Goal: Transaction & Acquisition: Purchase product/service

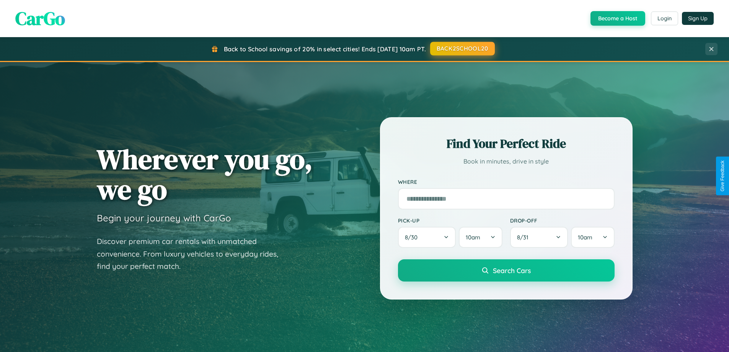
click at [462, 49] on button "BACK2SCHOOL20" at bounding box center [462, 49] width 65 height 14
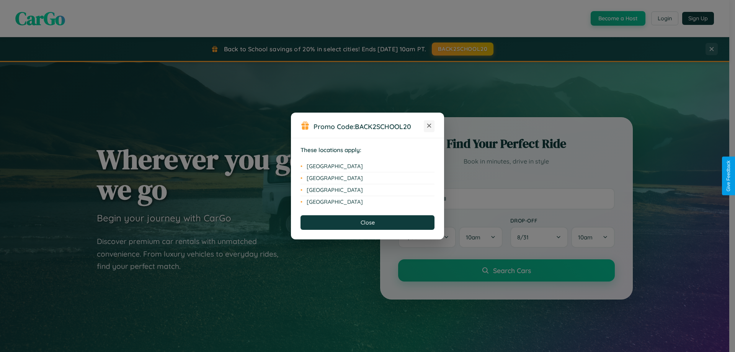
click at [429, 126] on icon at bounding box center [429, 126] width 4 height 4
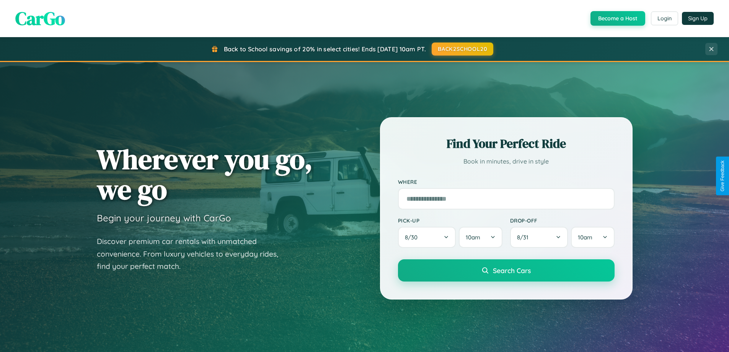
scroll to position [23, 0]
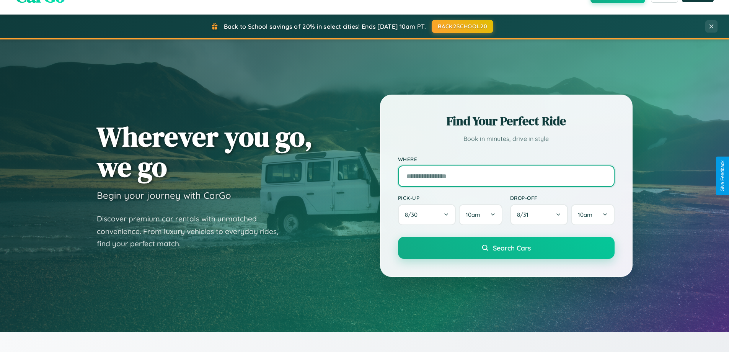
click at [506, 176] on input "text" at bounding box center [506, 175] width 217 height 21
type input "**********"
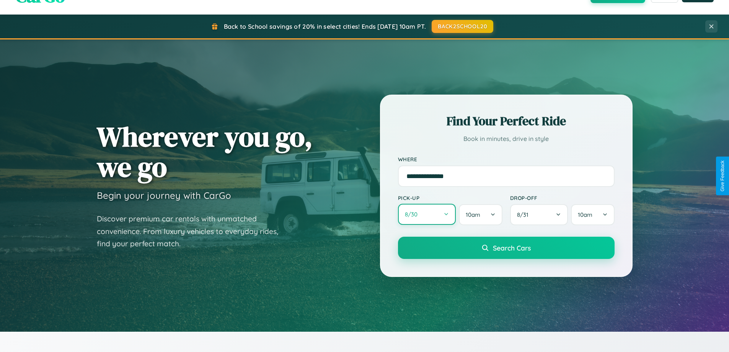
click at [427, 215] on button "8 / 30" at bounding box center [427, 214] width 58 height 21
select select "*"
select select "****"
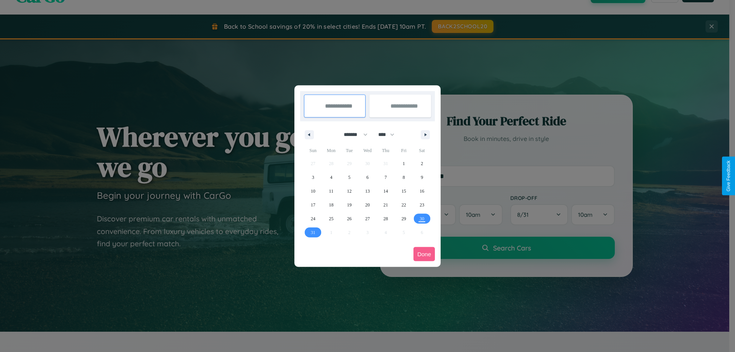
click at [352, 134] on select "******* ******** ***** ***** *** **** **** ****** ********* ******* ******** **…" at bounding box center [354, 134] width 33 height 13
select select "*"
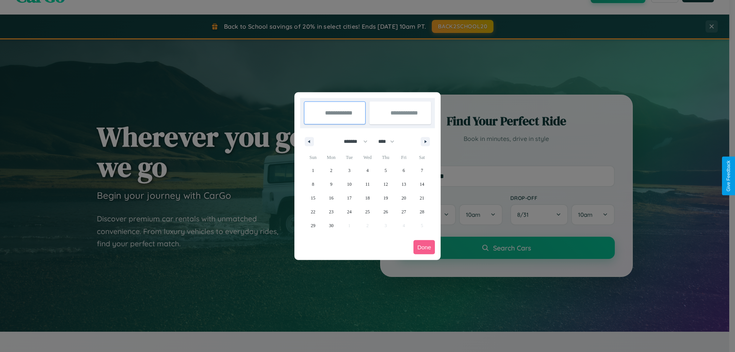
drag, startPoint x: 390, startPoint y: 141, endPoint x: 367, endPoint y: 153, distance: 25.3
click at [390, 141] on select "**** **** **** **** **** **** **** **** **** **** **** **** **** **** **** ****…" at bounding box center [385, 141] width 23 height 13
select select "****"
click at [422, 170] on span "6" at bounding box center [422, 170] width 2 height 14
type input "**********"
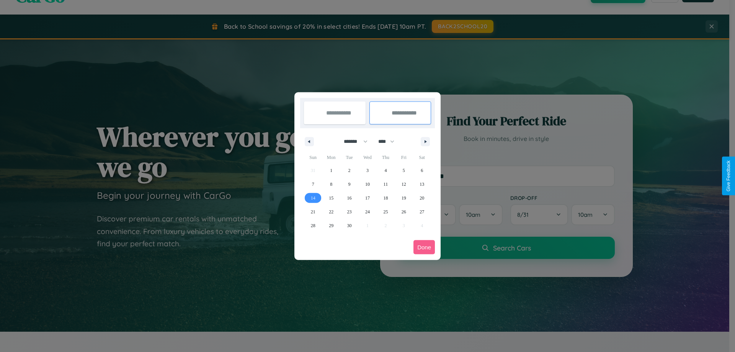
click at [313, 197] on span "14" at bounding box center [313, 198] width 5 height 14
type input "**********"
click at [424, 247] on button "Done" at bounding box center [423, 247] width 21 height 14
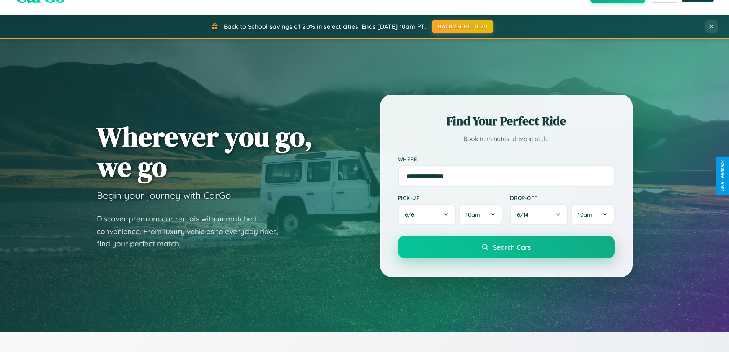
click at [506, 248] on span "Search Cars" at bounding box center [512, 247] width 38 height 8
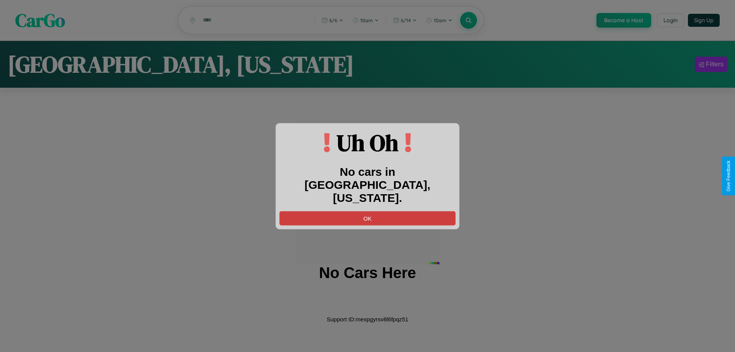
click at [367, 211] on button "OK" at bounding box center [367, 218] width 176 height 14
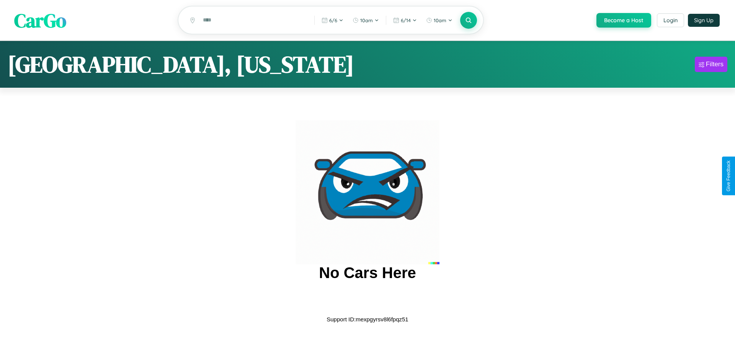
click at [40, 21] on span "CarGo" at bounding box center [40, 20] width 52 height 26
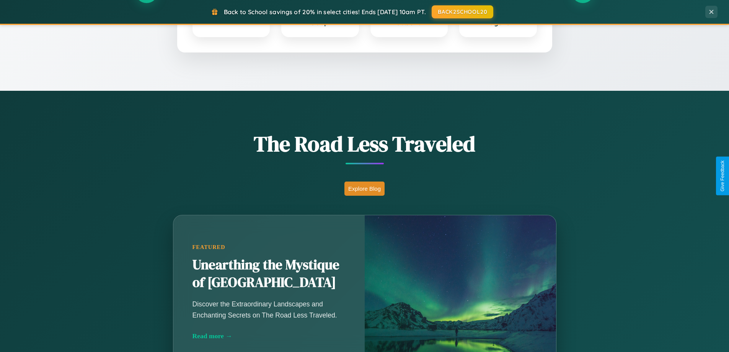
scroll to position [527, 0]
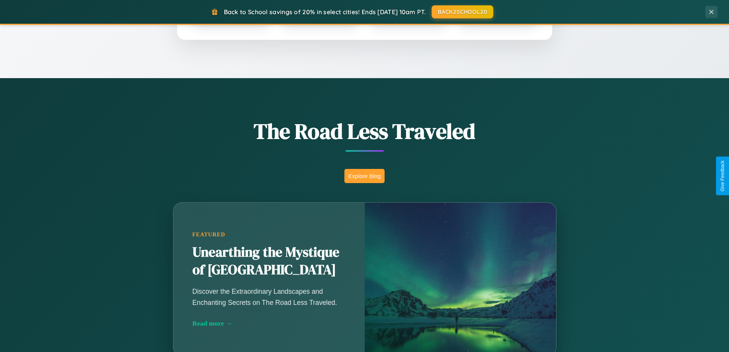
click at [364, 176] on button "Explore Blog" at bounding box center [364, 176] width 40 height 14
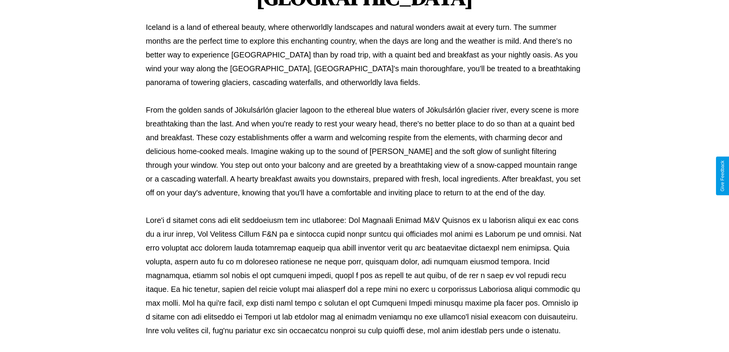
scroll to position [248, 0]
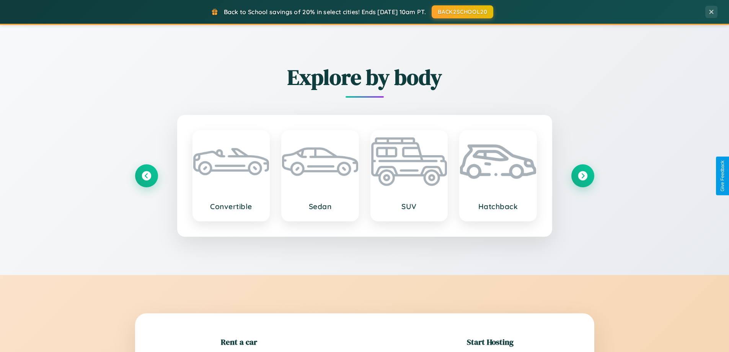
scroll to position [165, 0]
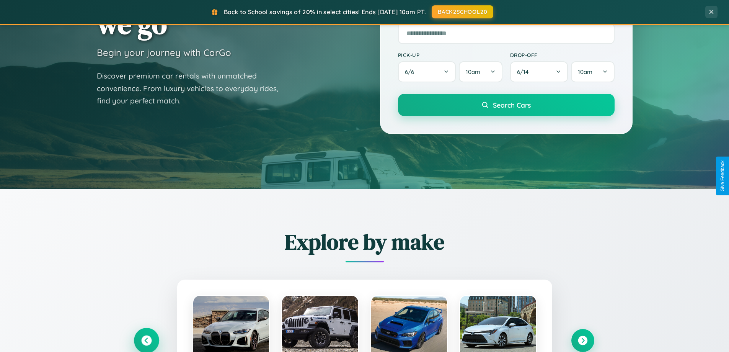
click at [146, 340] on icon at bounding box center [146, 340] width 10 height 10
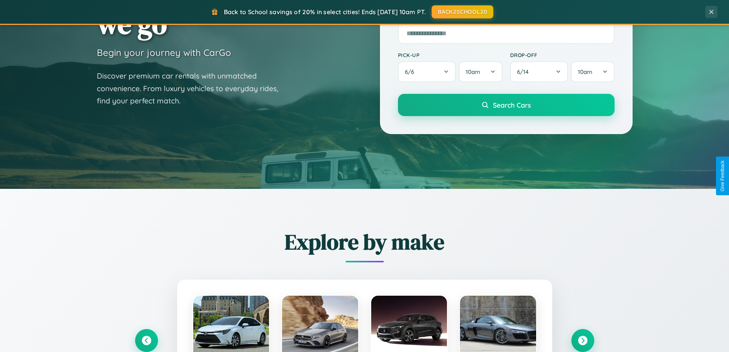
scroll to position [766, 0]
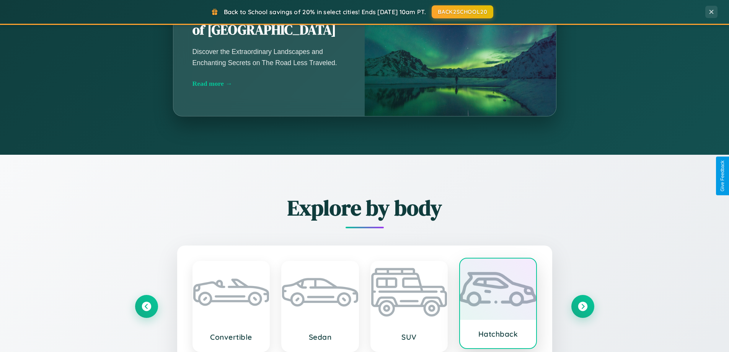
click at [498, 303] on div at bounding box center [498, 288] width 76 height 61
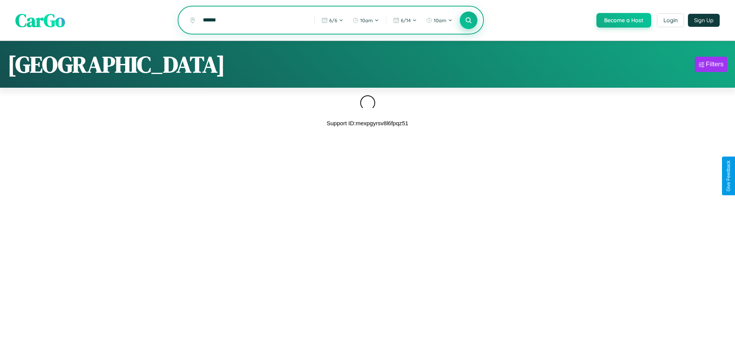
click at [468, 21] on icon at bounding box center [468, 19] width 7 height 7
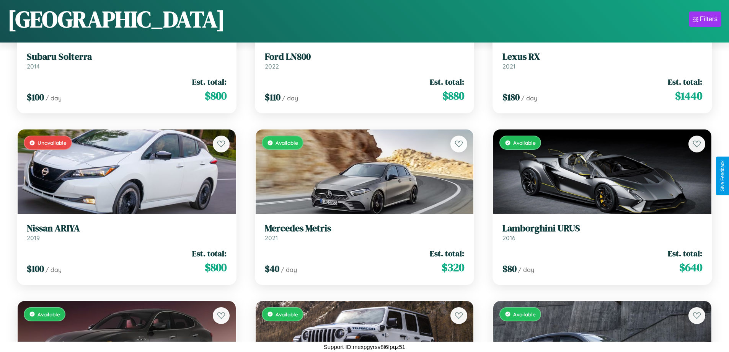
scroll to position [3021, 0]
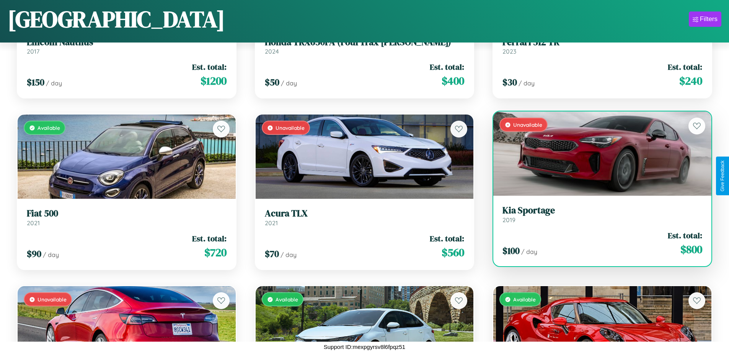
click at [597, 214] on h3 "Kia Sportage" at bounding box center [602, 210] width 200 height 11
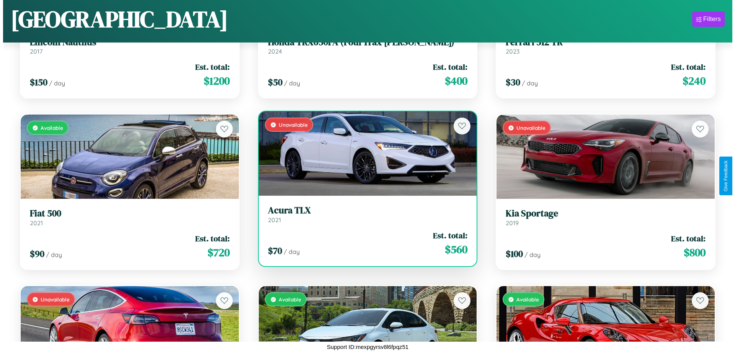
scroll to position [0, 0]
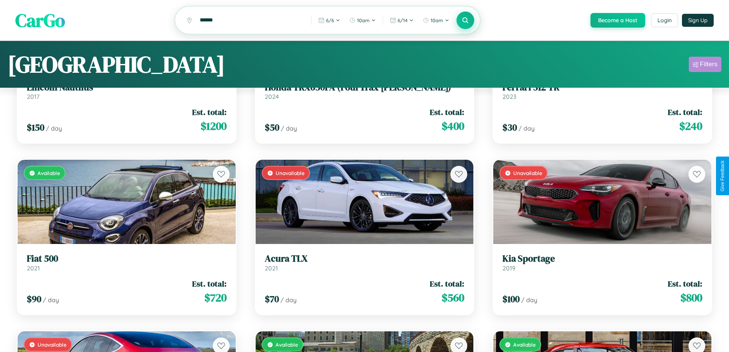
click at [705, 65] on div "Filters" at bounding box center [709, 64] width 18 height 8
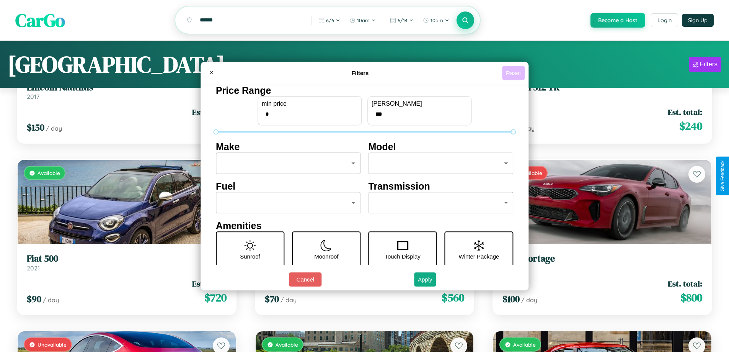
click at [514, 73] on button "Reset" at bounding box center [513, 73] width 23 height 14
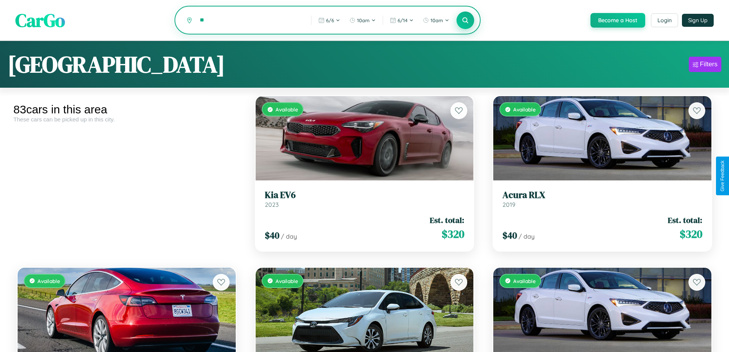
type input "*"
type input "********"
click at [465, 21] on icon at bounding box center [465, 19] width 7 height 7
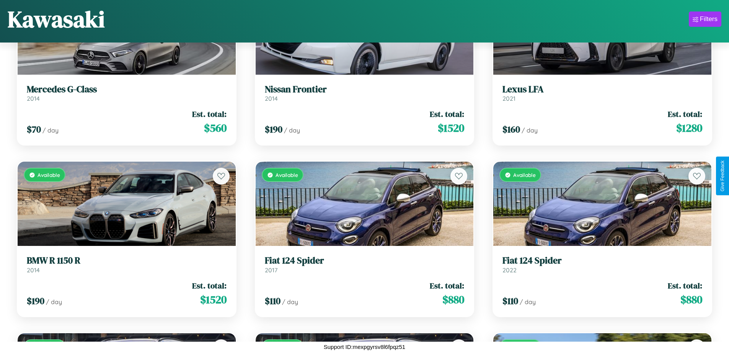
scroll to position [964, 0]
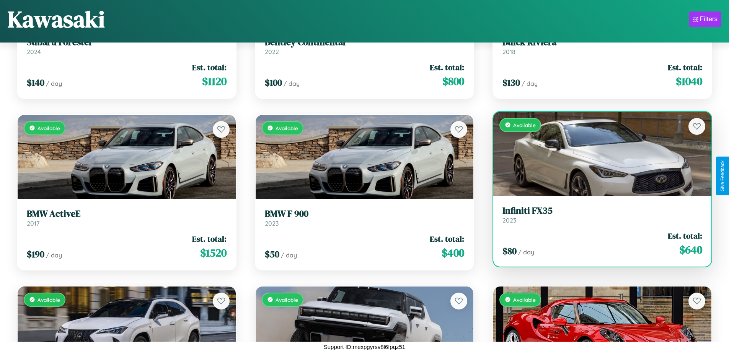
click at [597, 217] on link "Infiniti FX35 2023" at bounding box center [602, 214] width 200 height 19
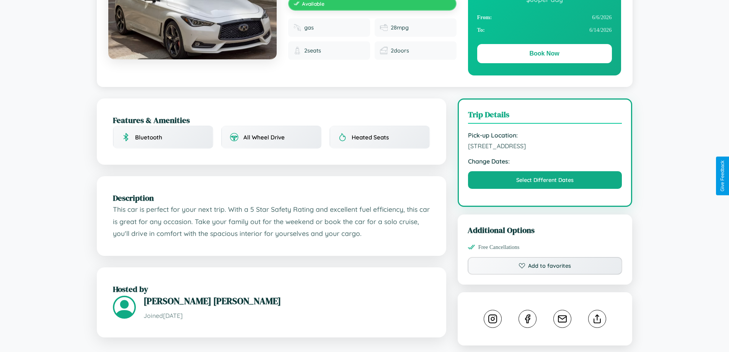
scroll to position [79, 0]
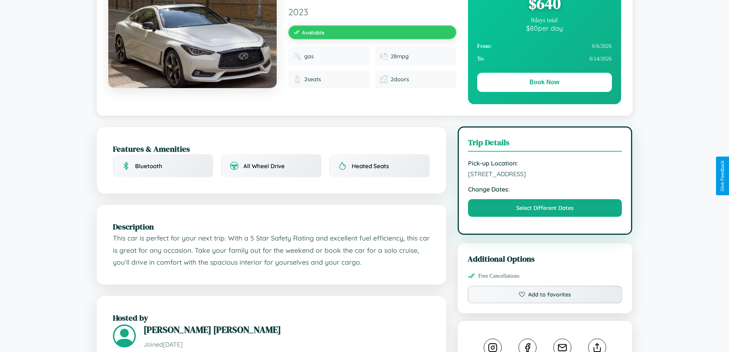
click at [545, 175] on span "5754 Market Street Kawasaki 36963 Japan" at bounding box center [545, 174] width 154 height 8
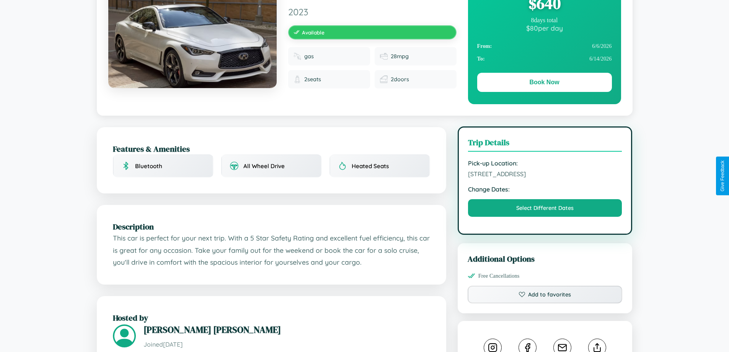
click at [545, 175] on span "5754 Market Street Kawasaki 36963 Japan" at bounding box center [545, 174] width 154 height 8
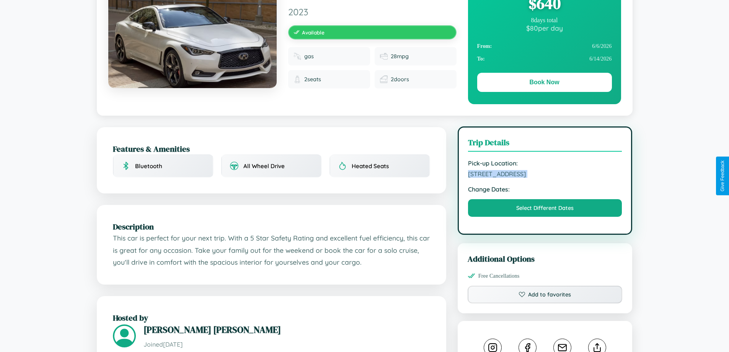
click at [545, 175] on span "5754 Market Street Kawasaki 36963 Japan" at bounding box center [545, 174] width 154 height 8
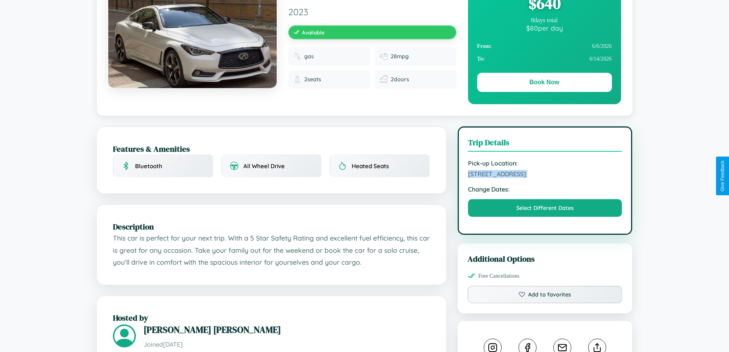
click at [545, 175] on span "5754 Market Street Kawasaki 36963 Japan" at bounding box center [545, 174] width 154 height 8
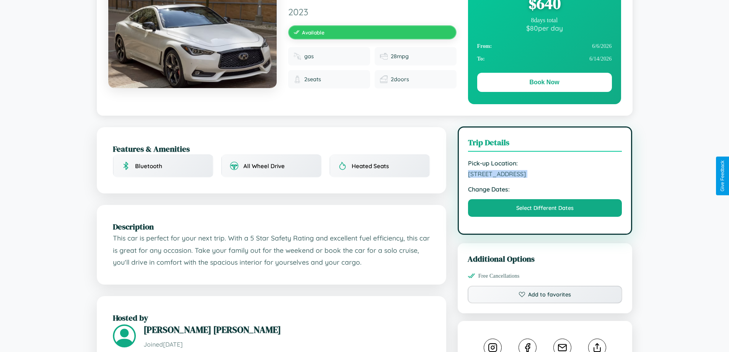
click at [545, 175] on span "5754 Market Street Kawasaki 36963 Japan" at bounding box center [545, 174] width 154 height 8
